Goal: Transaction & Acquisition: Purchase product/service

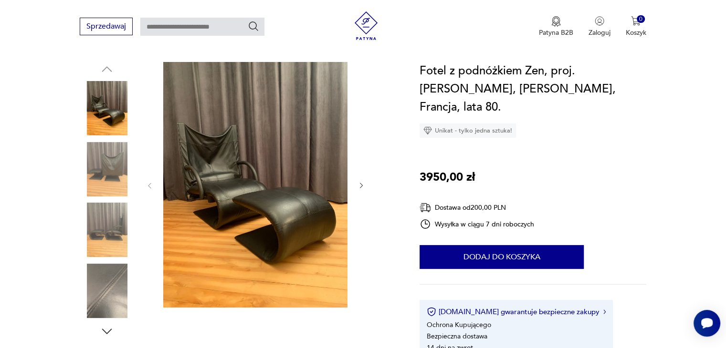
click at [113, 168] on img at bounding box center [107, 169] width 54 height 54
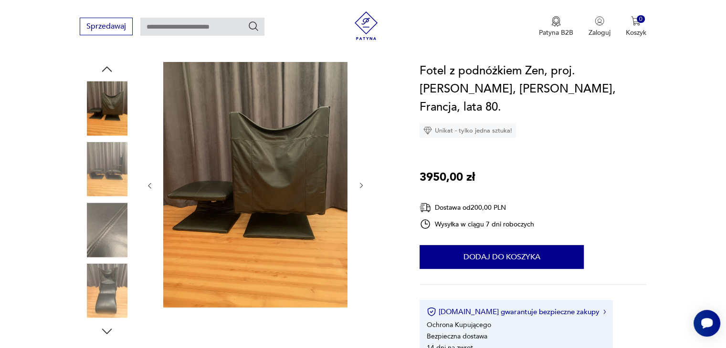
click at [120, 204] on img at bounding box center [107, 230] width 54 height 54
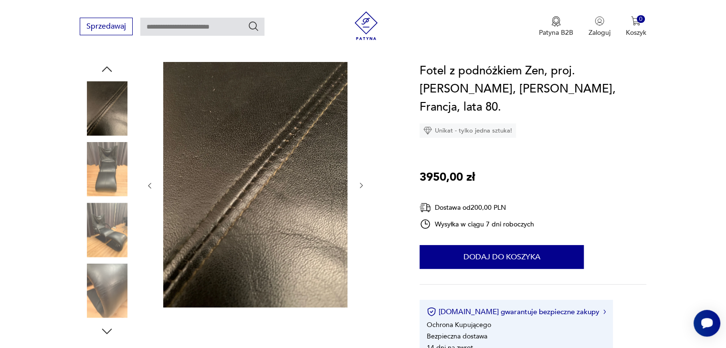
click at [120, 204] on img at bounding box center [107, 230] width 54 height 54
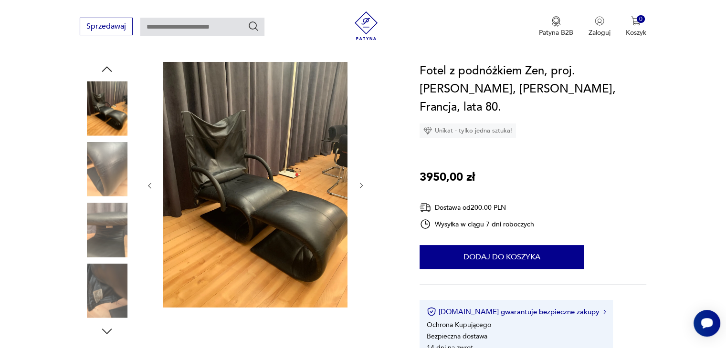
click at [120, 204] on img at bounding box center [107, 230] width 54 height 54
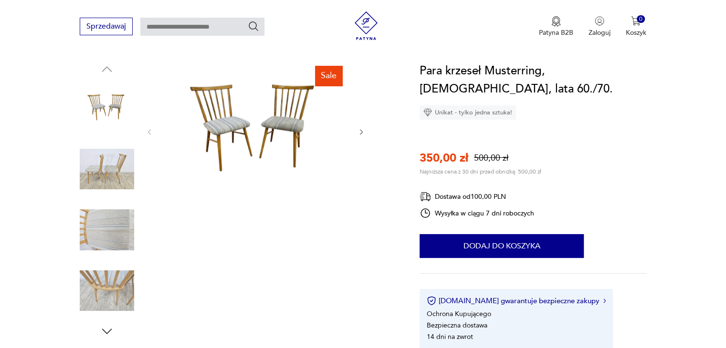
click at [366, 128] on div "Sale" at bounding box center [238, 200] width 317 height 277
click at [362, 136] on button "button" at bounding box center [361, 132] width 8 height 10
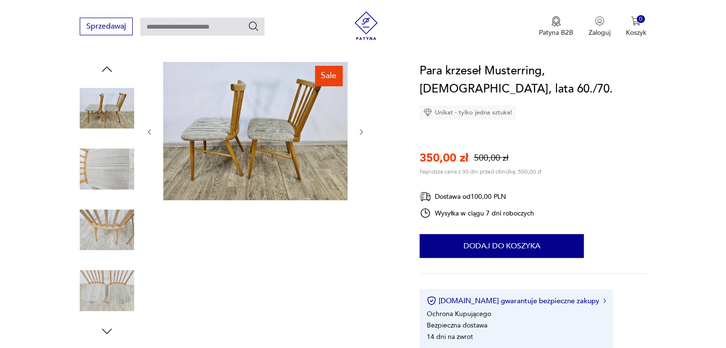
click at [360, 135] on icon "button" at bounding box center [361, 132] width 8 height 8
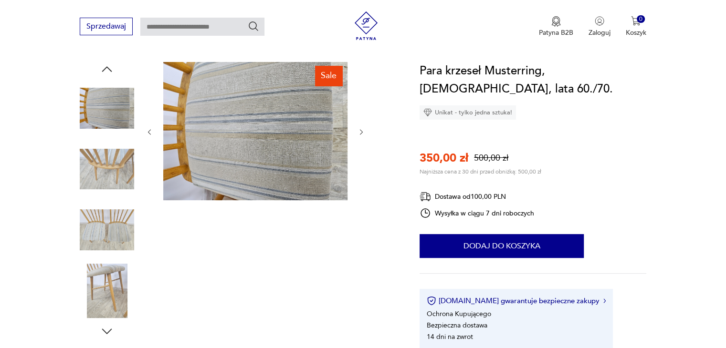
click at [360, 135] on icon "button" at bounding box center [361, 132] width 8 height 8
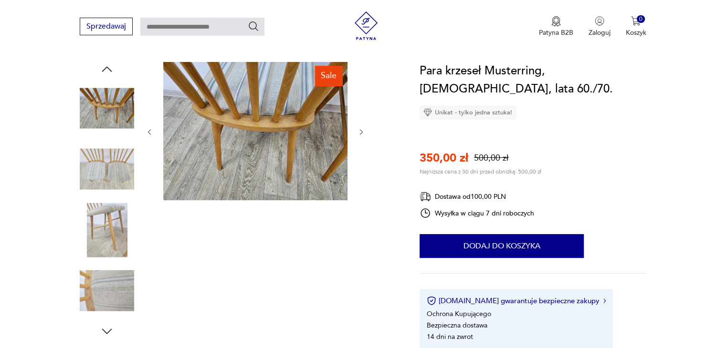
click at [360, 135] on icon "button" at bounding box center [361, 132] width 8 height 8
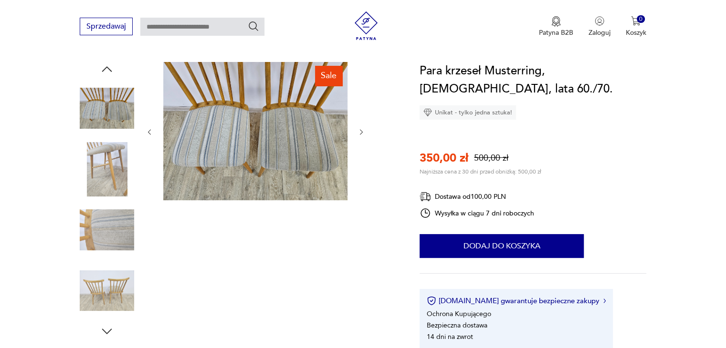
click at [360, 135] on icon "button" at bounding box center [361, 132] width 8 height 8
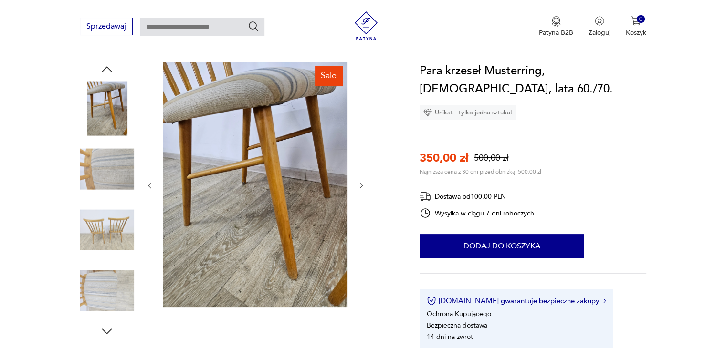
click at [360, 135] on div at bounding box center [256, 186] width 220 height 248
